Goal: Task Accomplishment & Management: Complete application form

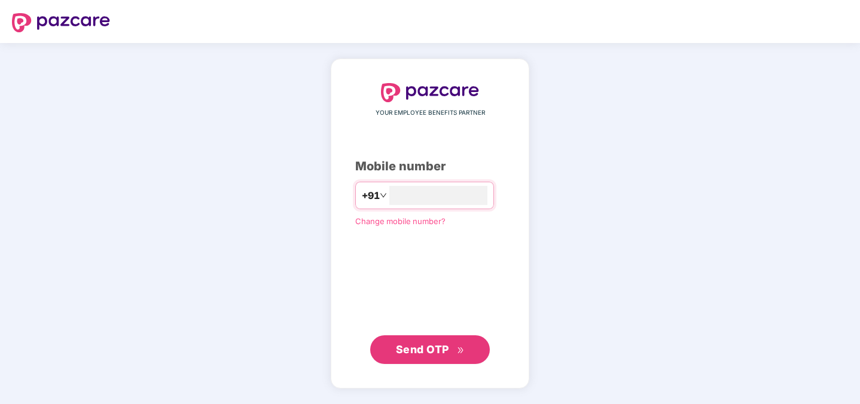
type input "**********"
click at [421, 343] on span "Send OTP" at bounding box center [422, 349] width 53 height 13
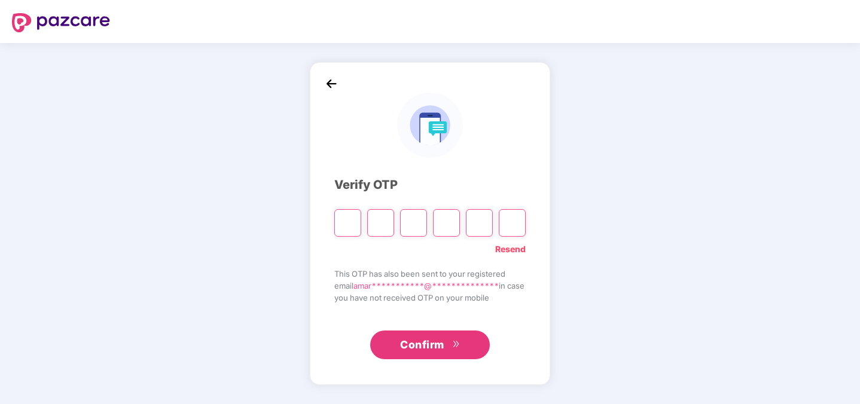
type input "*"
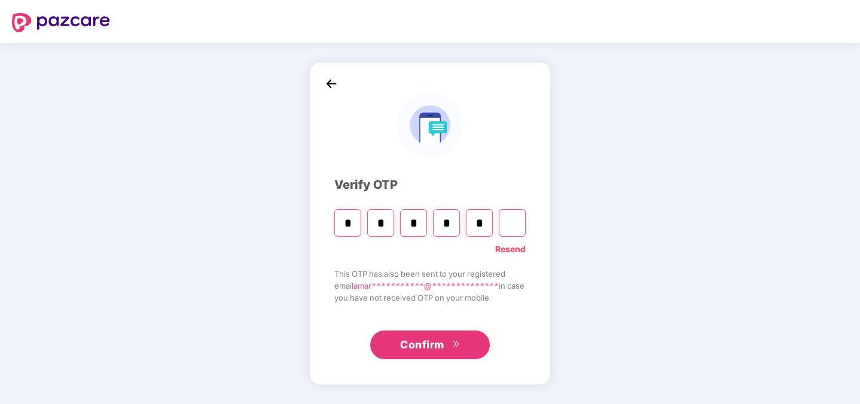
type input "*"
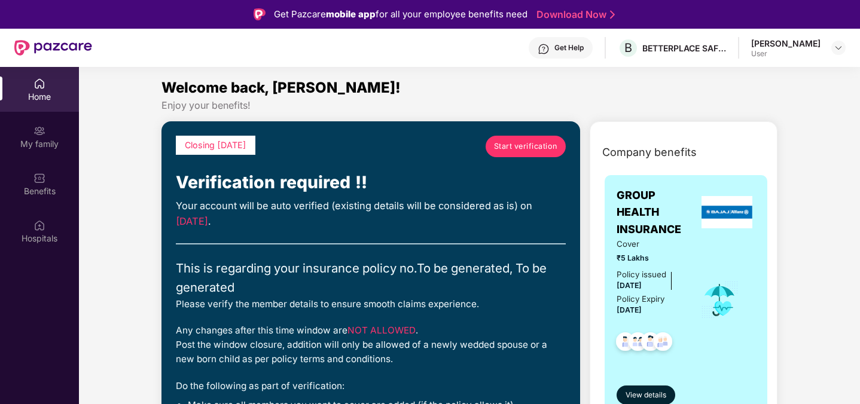
click at [610, 111] on div "Enjoy your benefits!" at bounding box center [470, 105] width 617 height 13
click at [31, 135] on div "My family" at bounding box center [39, 136] width 79 height 45
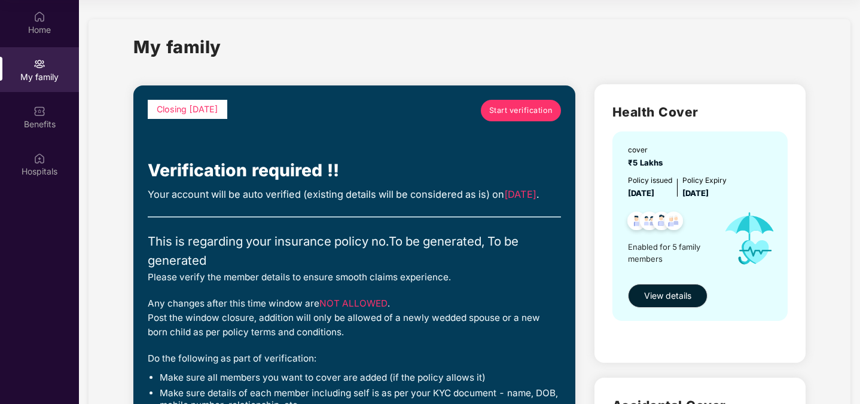
click at [508, 113] on span "Start verification" at bounding box center [520, 111] width 63 height 12
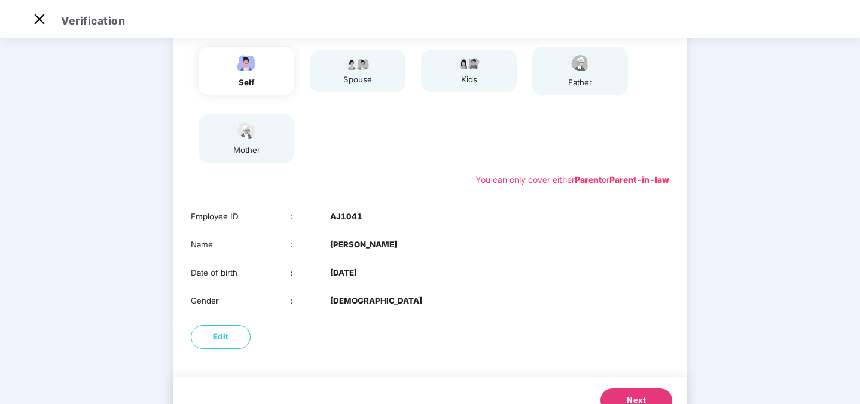
scroll to position [170, 0]
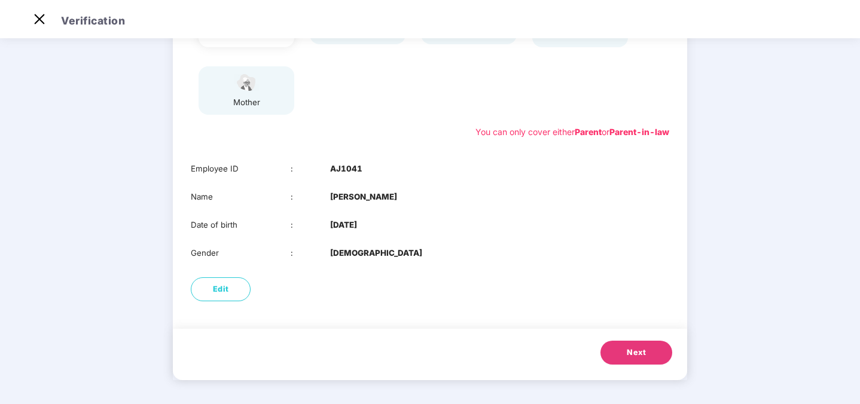
click at [625, 349] on button "Next" at bounding box center [637, 353] width 72 height 24
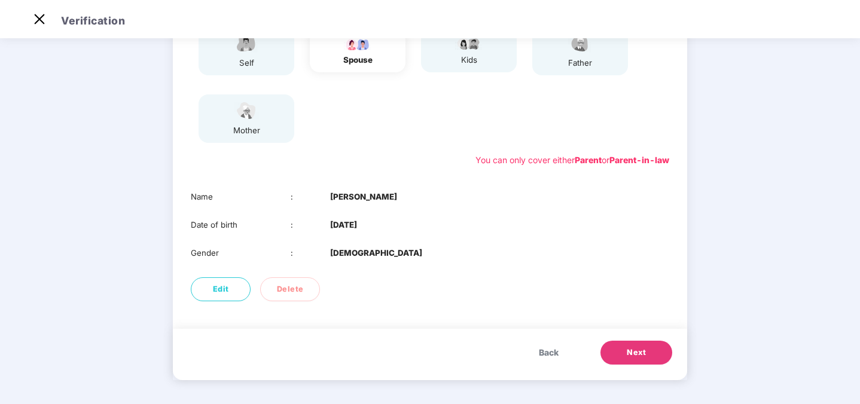
click at [622, 352] on button "Next" at bounding box center [637, 353] width 72 height 24
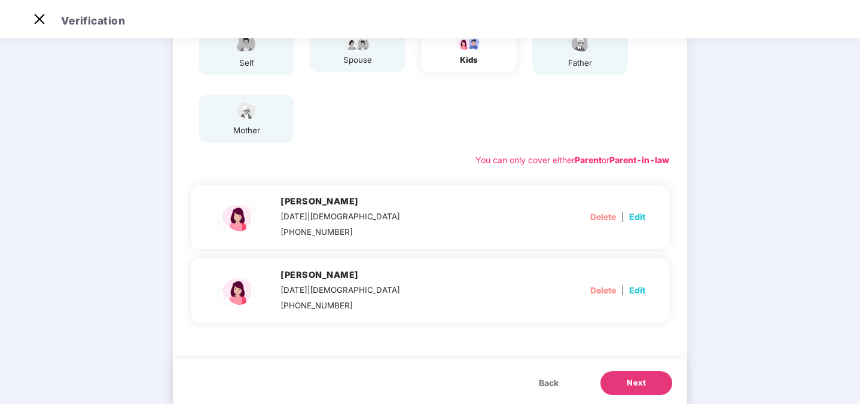
scroll to position [170, 0]
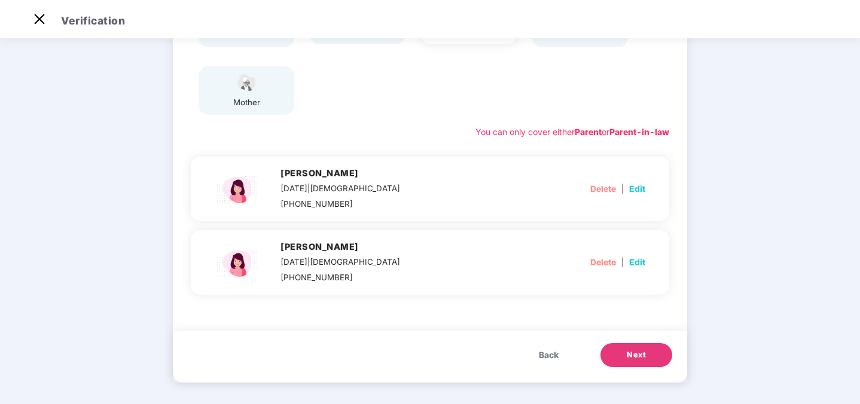
click at [622, 352] on button "Next" at bounding box center [637, 355] width 72 height 24
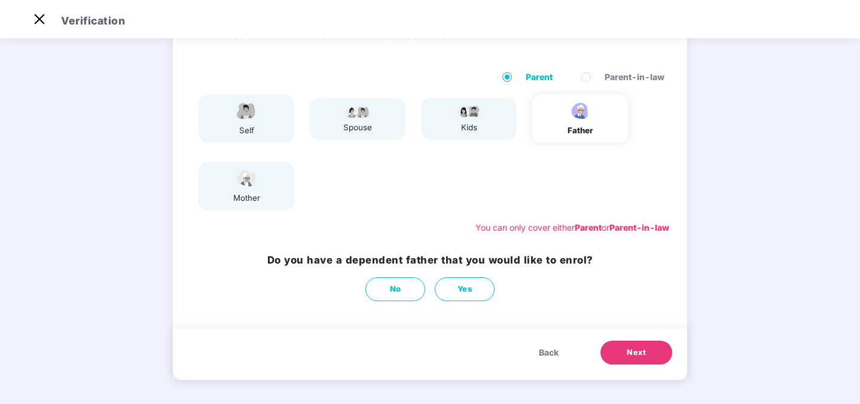
click at [622, 352] on button "Next" at bounding box center [637, 353] width 72 height 24
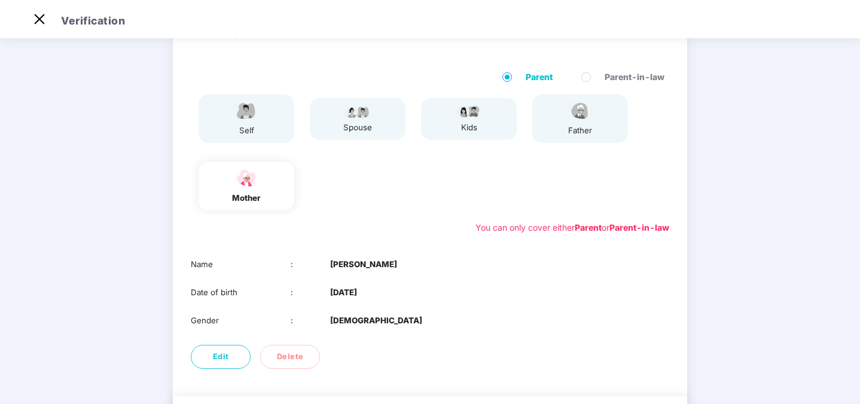
scroll to position [142, 0]
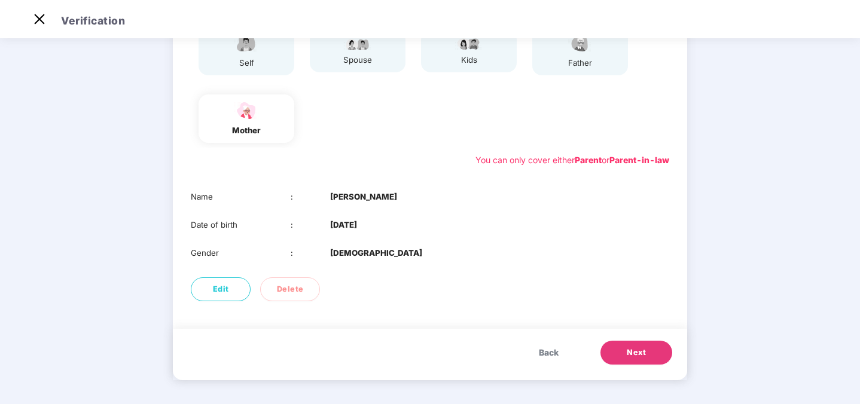
click at [622, 352] on button "Next" at bounding box center [637, 353] width 72 height 24
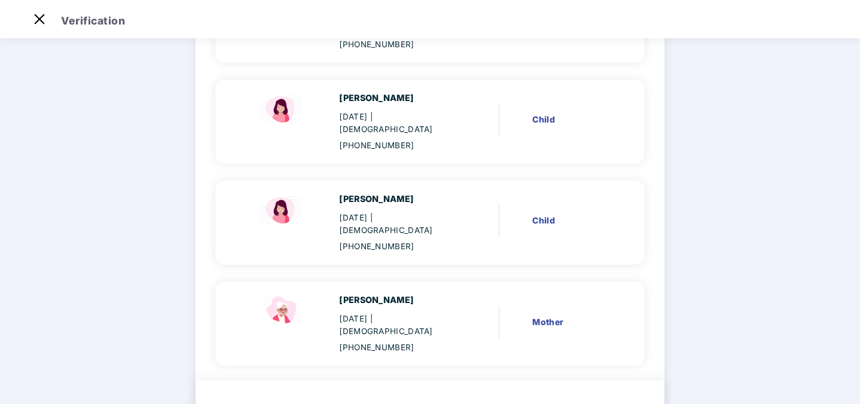
scroll to position [282, 0]
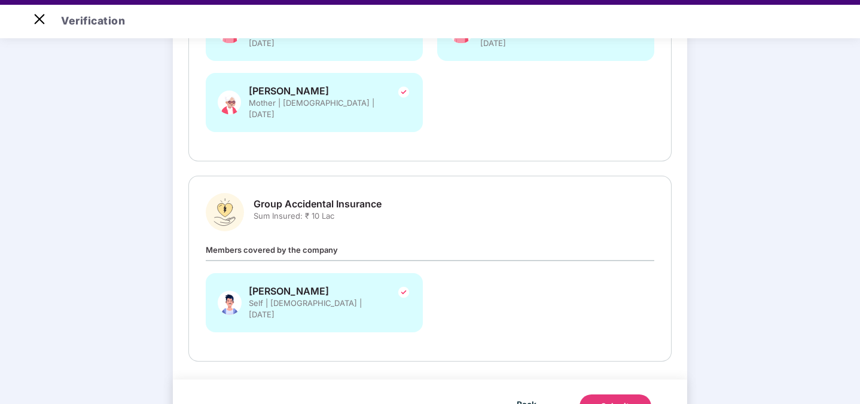
scroll to position [352, 0]
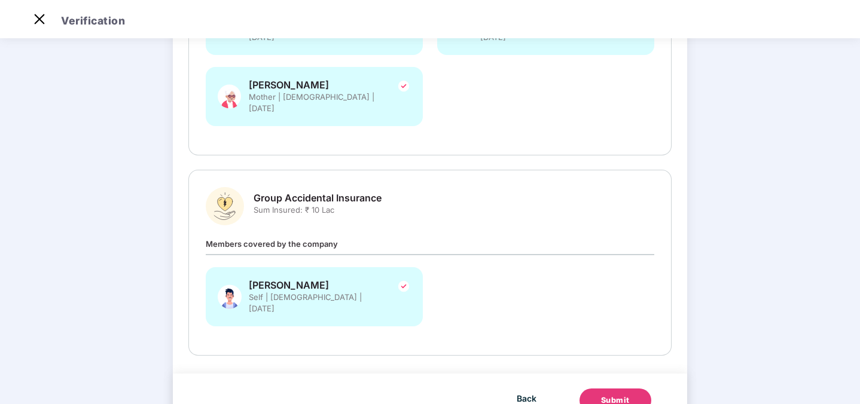
click at [605, 395] on div "Submit" at bounding box center [615, 401] width 29 height 12
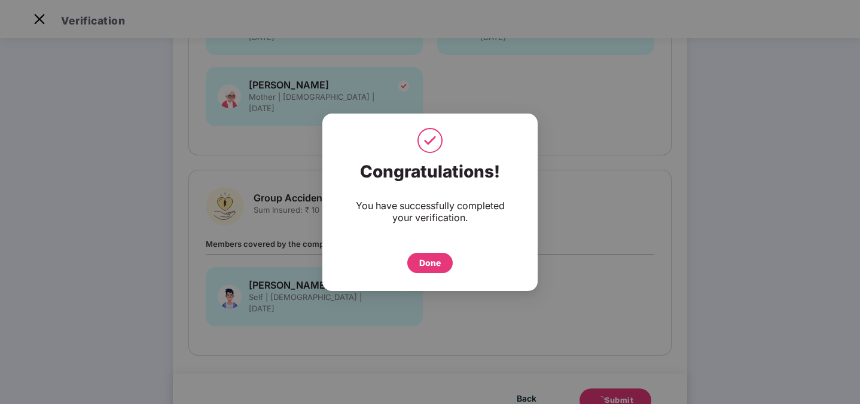
click at [435, 260] on div "Done" at bounding box center [430, 263] width 22 height 13
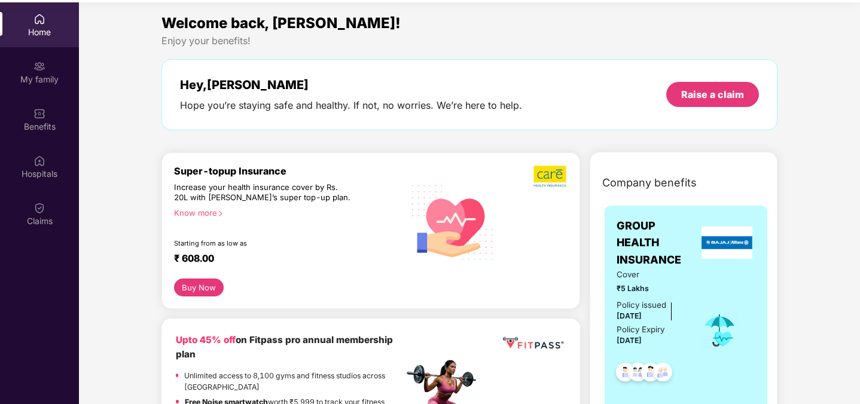
scroll to position [67, 0]
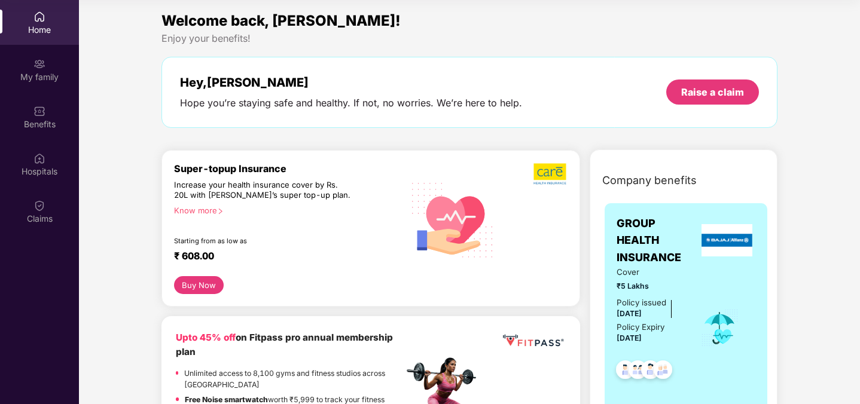
drag, startPoint x: 858, startPoint y: 20, endPoint x: 852, endPoint y: 116, distance: 96.5
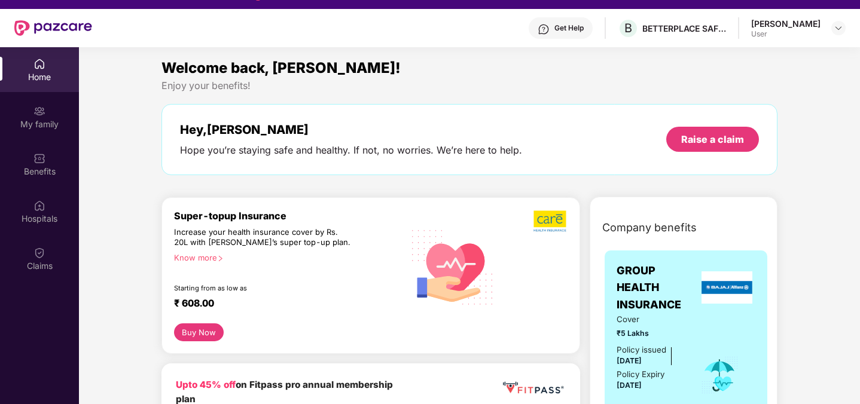
scroll to position [19, 0]
